Goal: Task Accomplishment & Management: Manage account settings

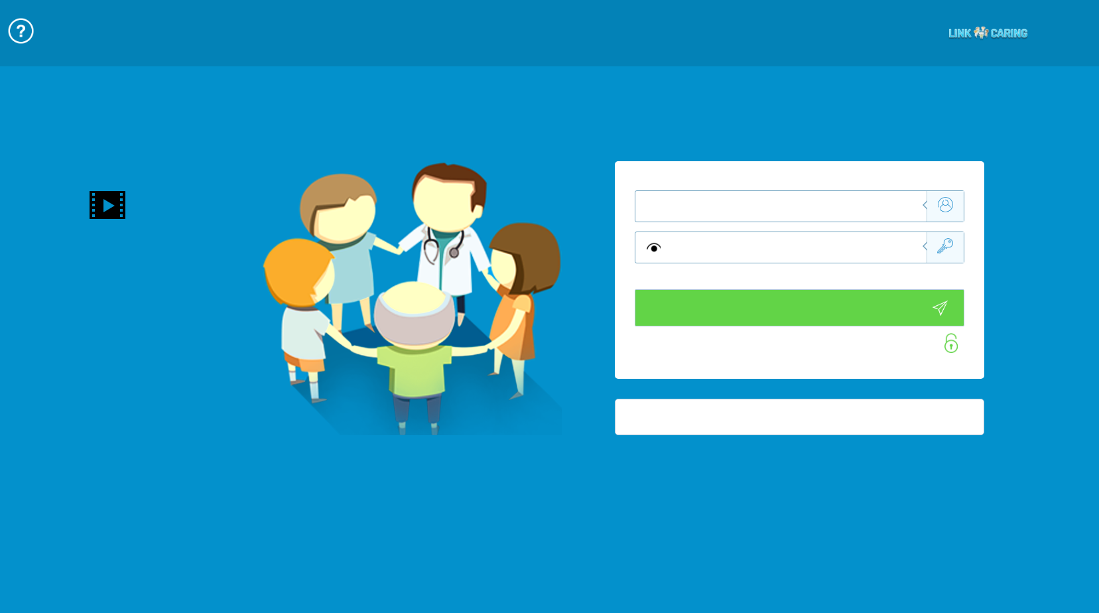
type input "התחבר עכשיו"
type input "עדיין לא? צור חשבון!"
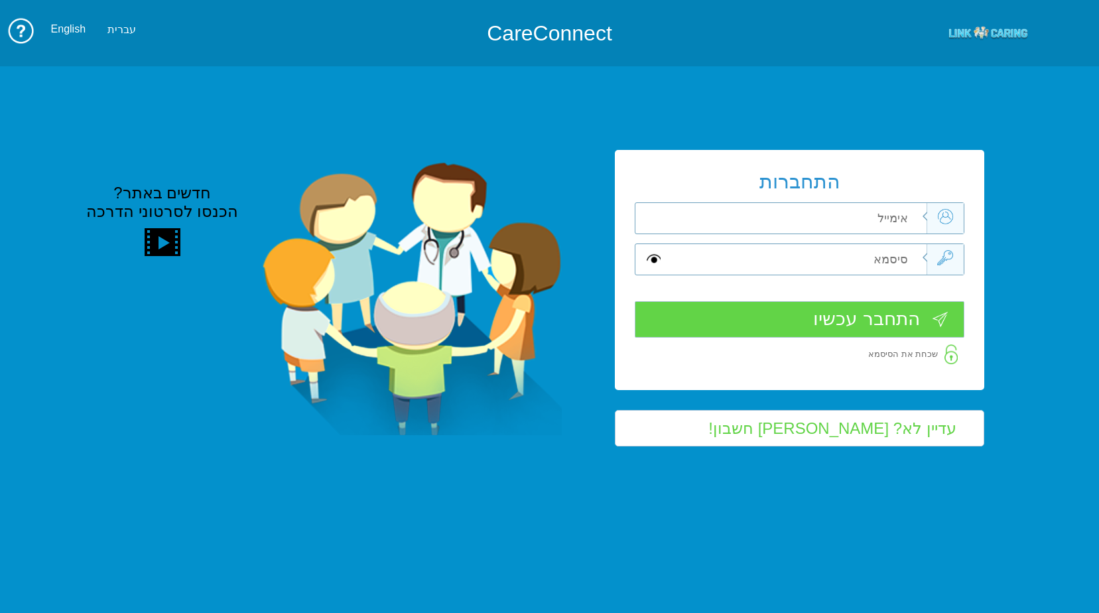
click at [844, 223] on input "text" at bounding box center [796, 218] width 260 height 31
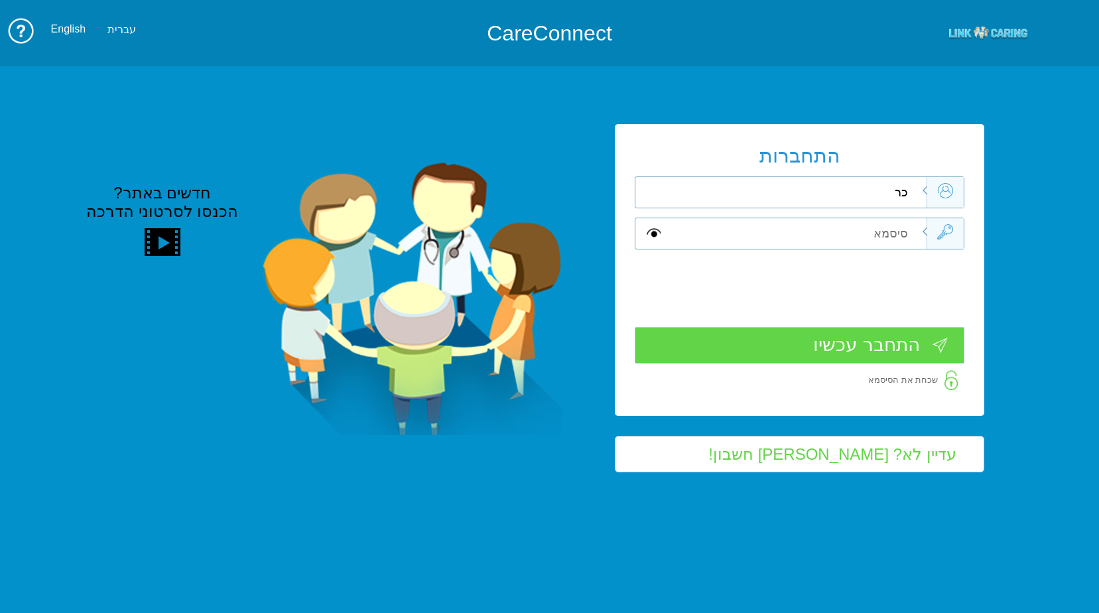
type input "כ"
type input "[PERSON_NAME][EMAIL_ADDRESS][DOMAIN_NAME]"
type input "S"
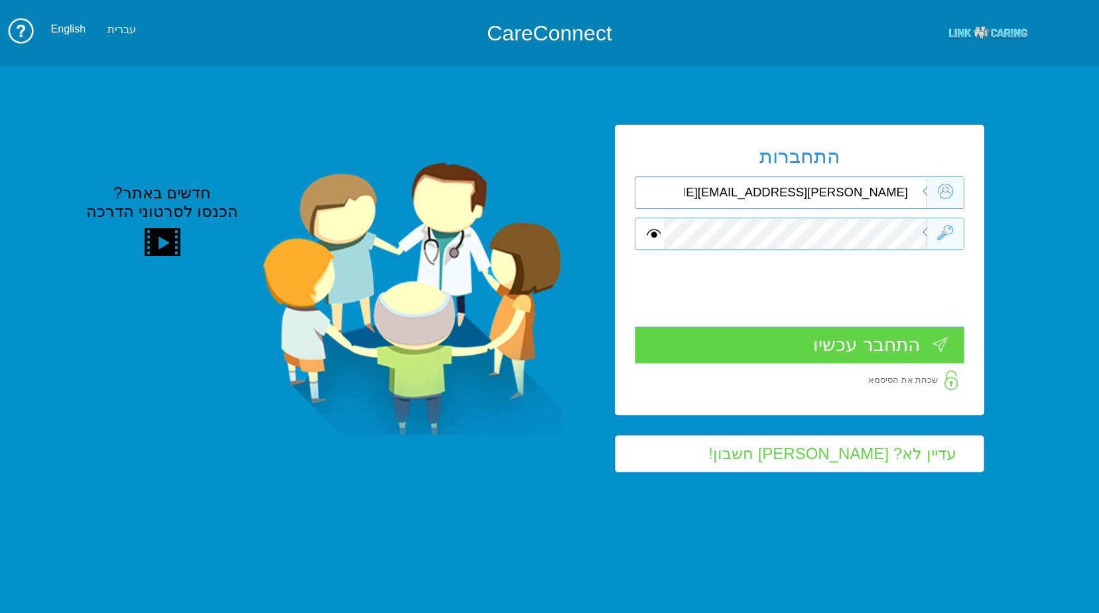
click at [884, 354] on input "התחבר עכשיו" at bounding box center [800, 344] width 330 height 36
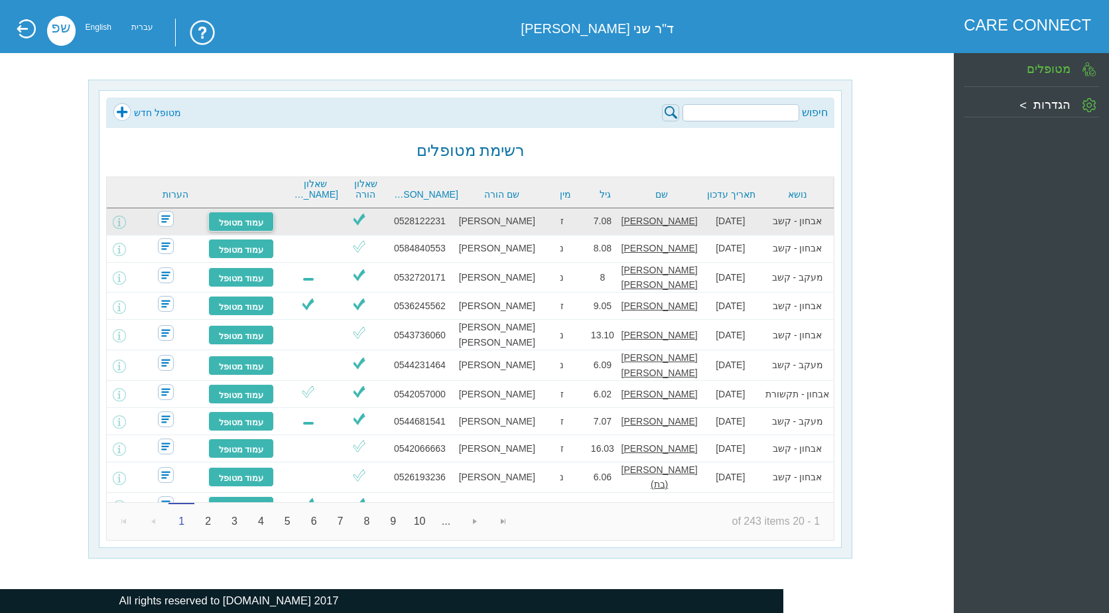
click at [233, 222] on link "עמוד מטופל" at bounding box center [241, 222] width 66 height 20
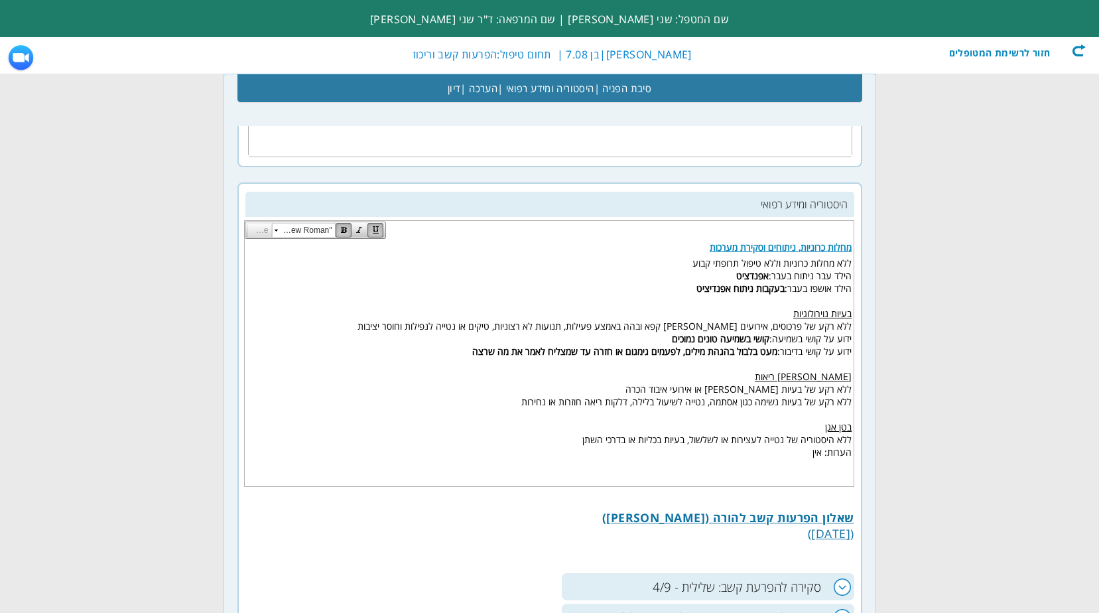
scroll to position [597, 0]
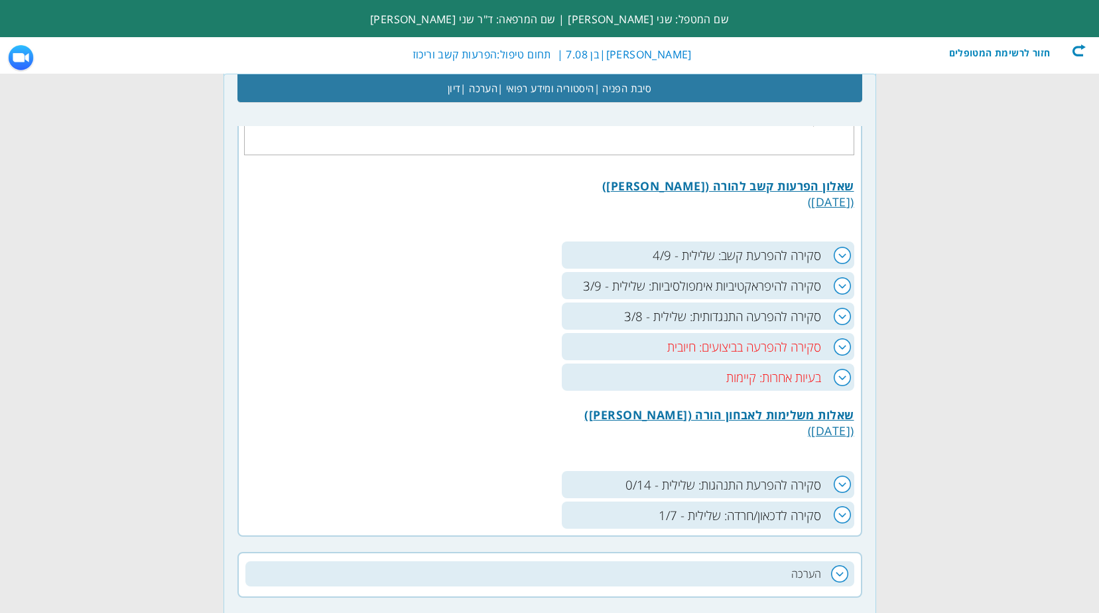
click at [842, 374] on h3 "בעיות אחרות: קיימות" at bounding box center [708, 376] width 293 height 27
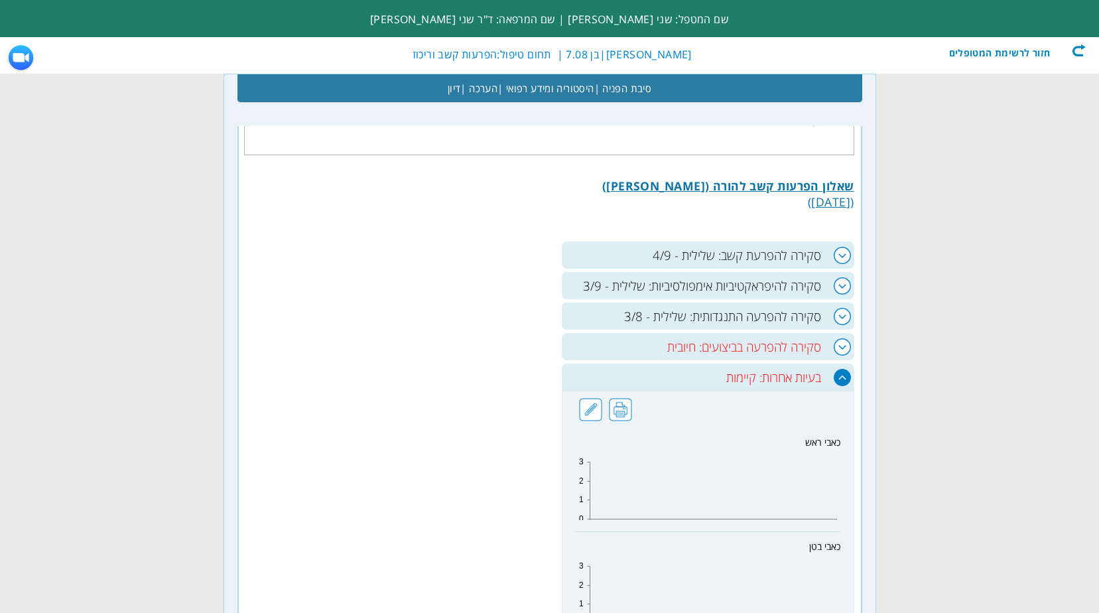
click at [841, 344] on h3 "סקירה להפרעה בביצועים: חיובית" at bounding box center [708, 346] width 293 height 27
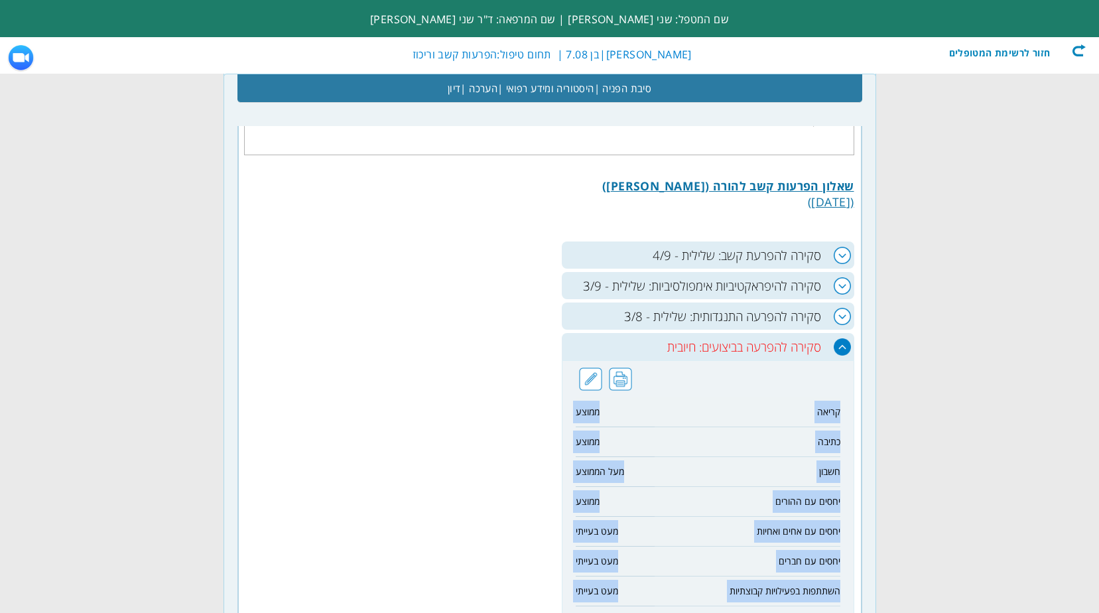
drag, startPoint x: 838, startPoint y: 410, endPoint x: 541, endPoint y: 588, distance: 346.6
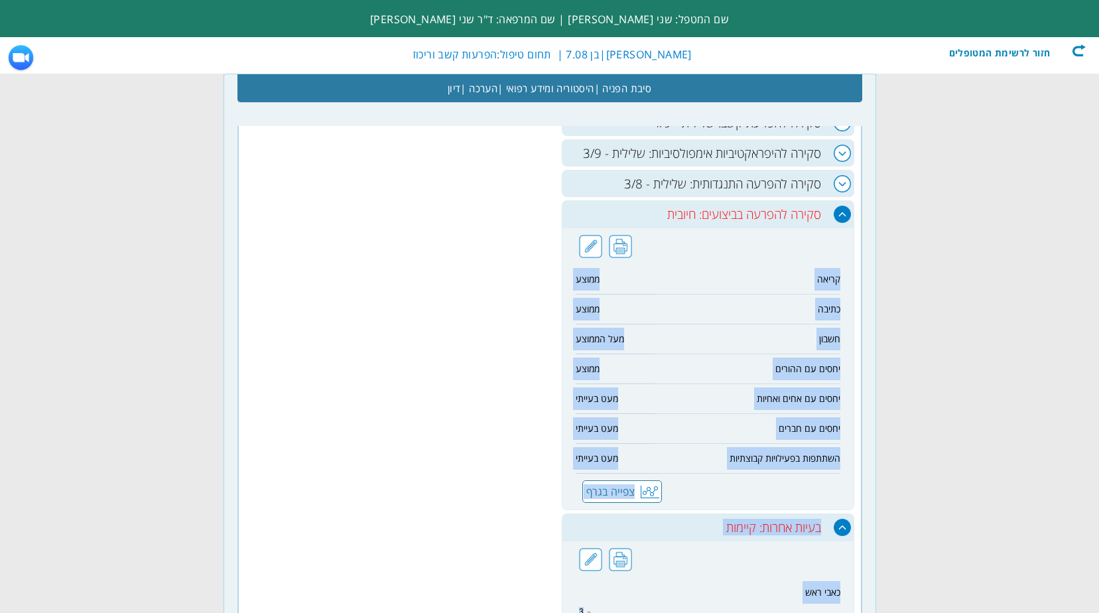
copy div "קריאה ממוצע כתיבה ממוצע חשבון מעל הממוצע יחסים עם ההורים ממוצע יחסים עם אחים וא…"
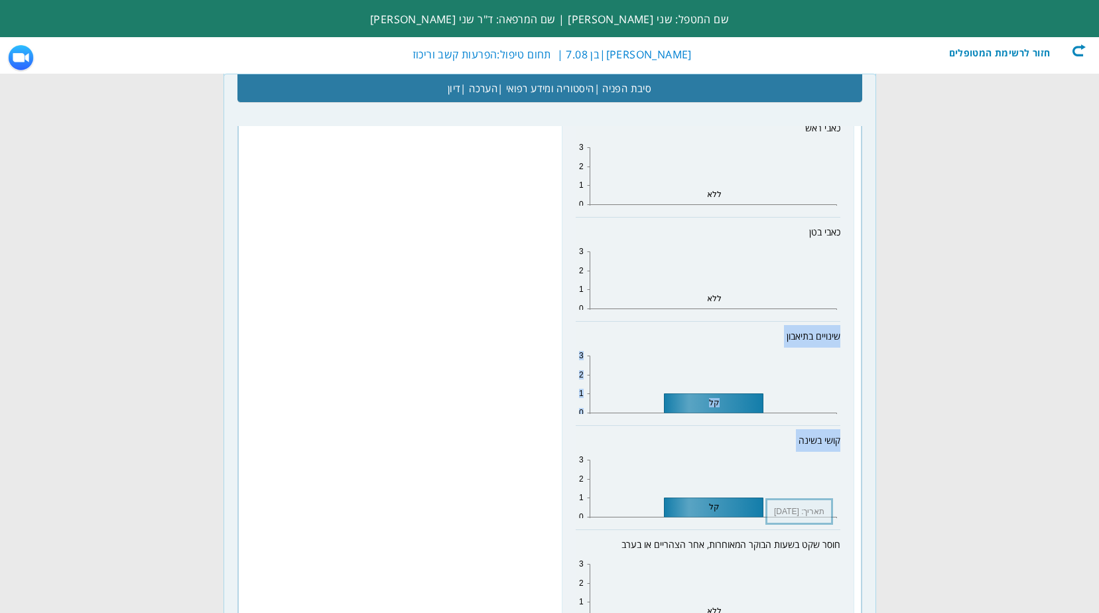
scroll to position [1393, 0]
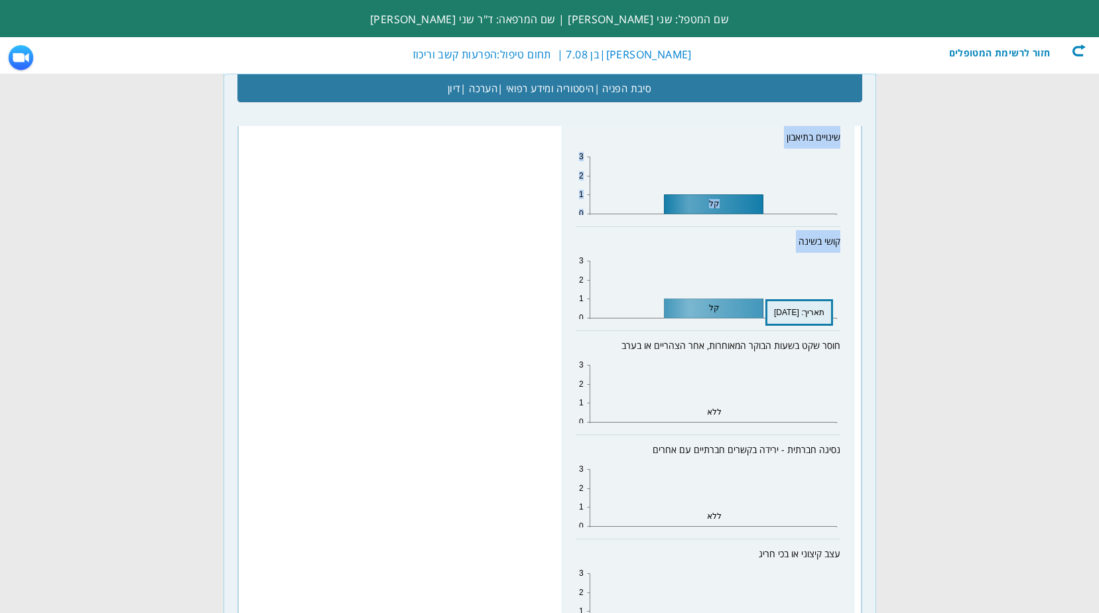
drag, startPoint x: 840, startPoint y: 470, endPoint x: 704, endPoint y: 298, distance: 218.6
click at [704, 298] on div "כאבי ראש 0 1 2 3 ללא כאבי בטן 0 1 2 3 ללא שינויים בתיאבון 0 1 2 3 קל קושי בשינה…" at bounding box center [708, 538] width 293 height 1323
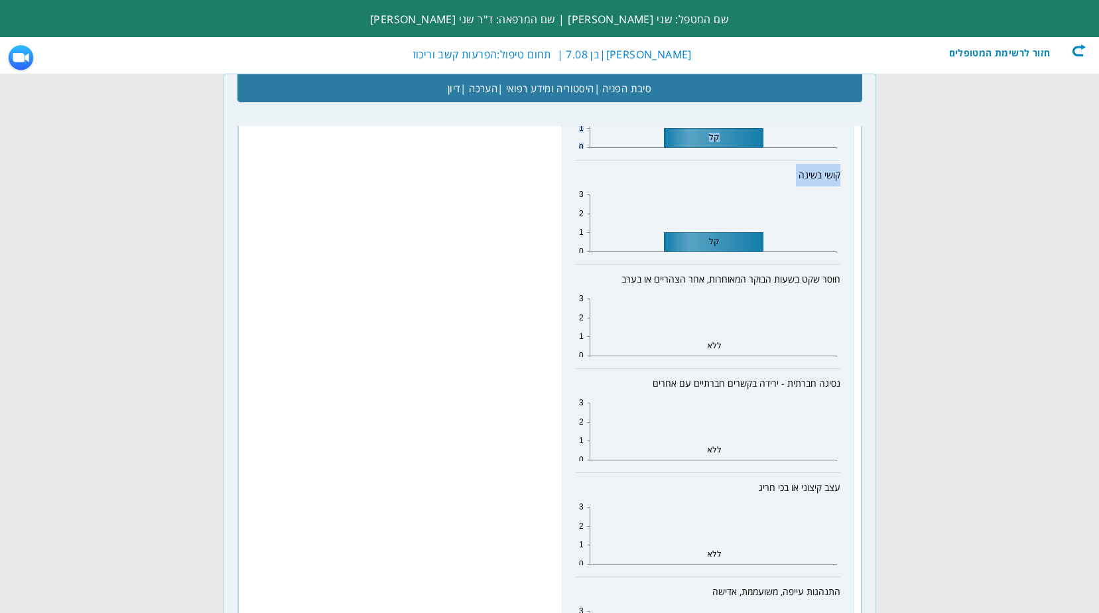
scroll to position [2056, 0]
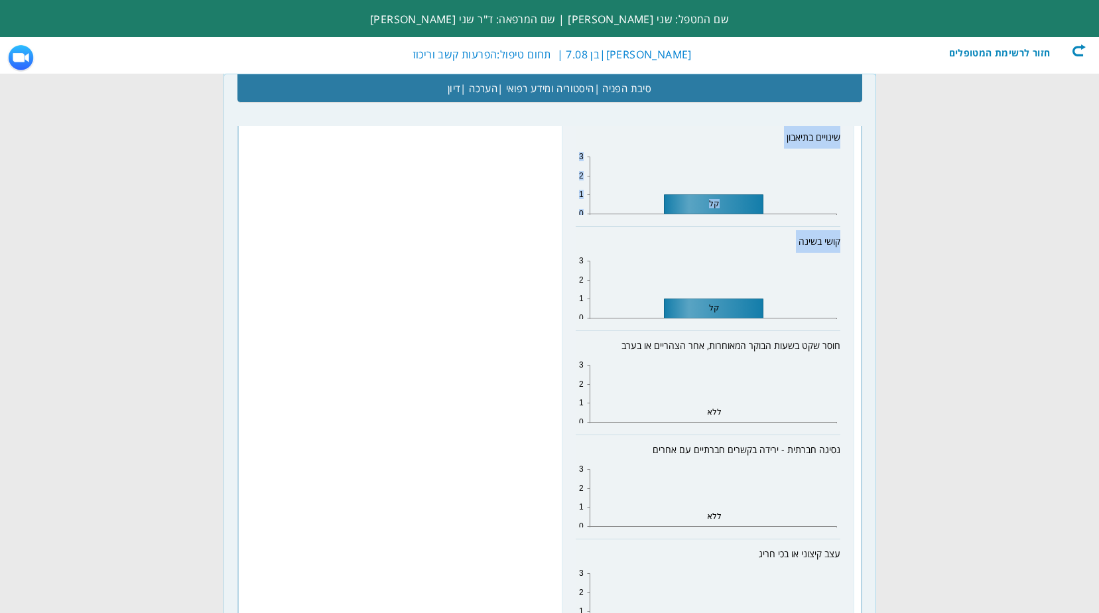
click at [942, 302] on form "שם המטפל: שני פרנק | שם המרפאה: ד"ר שני פרנק חזור לרשימת המטופלים ליב יהונ מאיר…" at bounding box center [549, 180] width 1099 height 3147
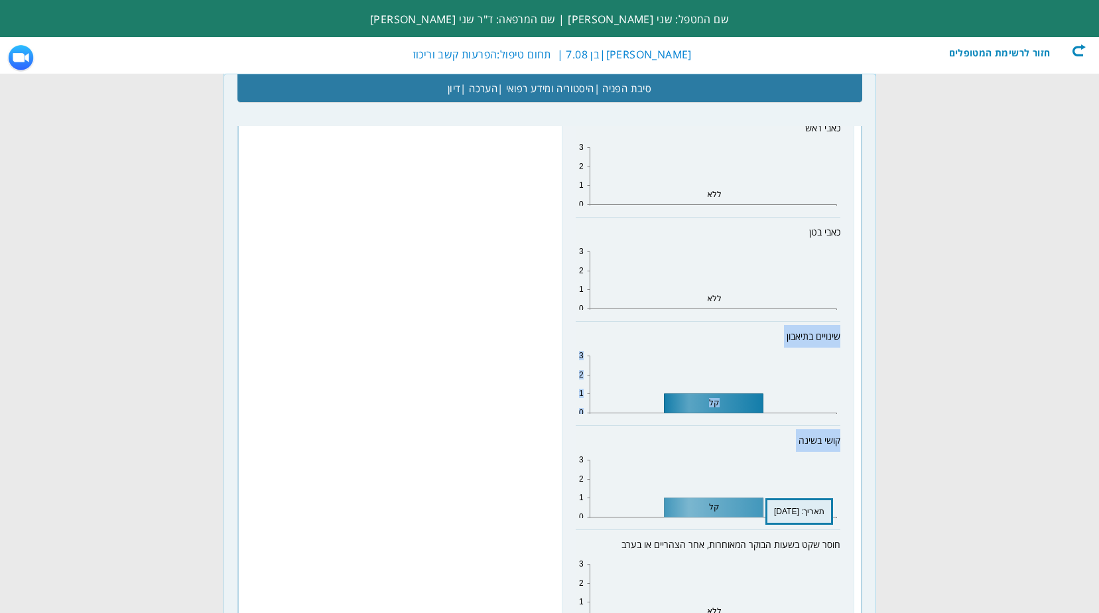
drag, startPoint x: 840, startPoint y: 337, endPoint x: 710, endPoint y: 515, distance: 220.4
